Goal: Task Accomplishment & Management: Manage account settings

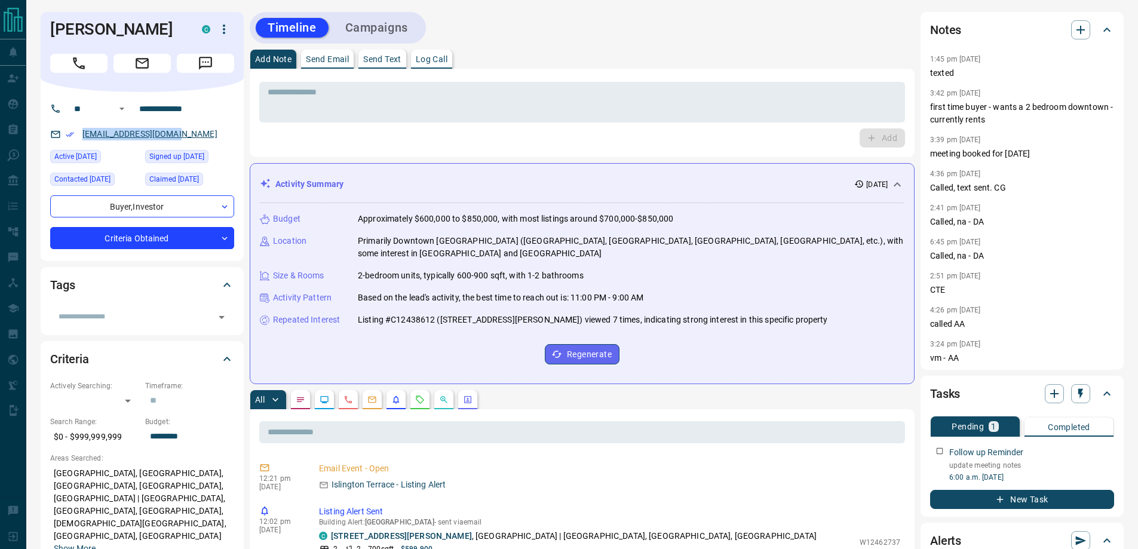
drag, startPoint x: 188, startPoint y: 136, endPoint x: 84, endPoint y: 139, distance: 104.0
click at [84, 139] on div "[EMAIL_ADDRESS][DOMAIN_NAME]" at bounding box center [142, 134] width 184 height 20
copy link "[EMAIL_ADDRESS][DOMAIN_NAME]"
click at [145, 132] on link "[EMAIL_ADDRESS][DOMAIN_NAME]" at bounding box center [149, 134] width 135 height 10
click at [382, 93] on textarea at bounding box center [582, 102] width 629 height 30
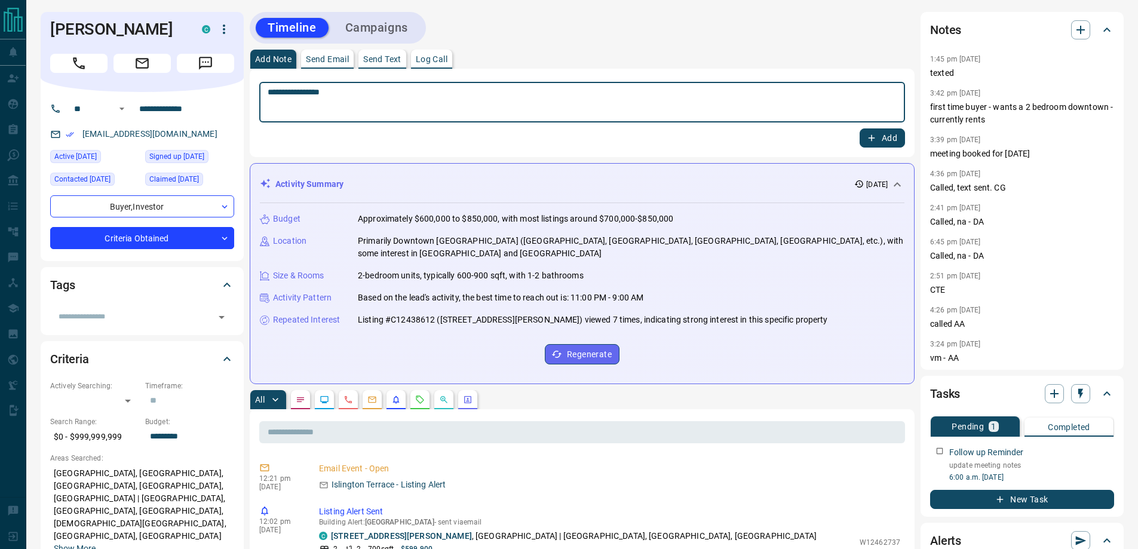
type textarea "**********"
click at [860, 128] on button "Add" at bounding box center [882, 137] width 45 height 19
